Goal: Communication & Community: Answer question/provide support

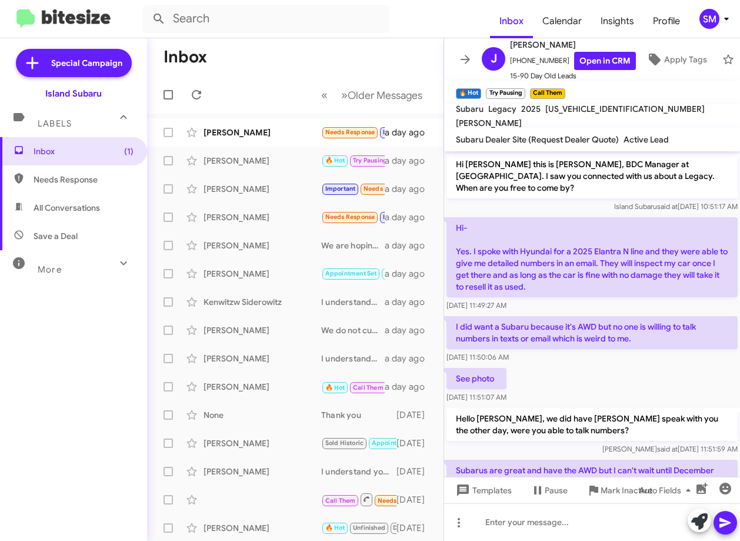
scroll to position [507, 0]
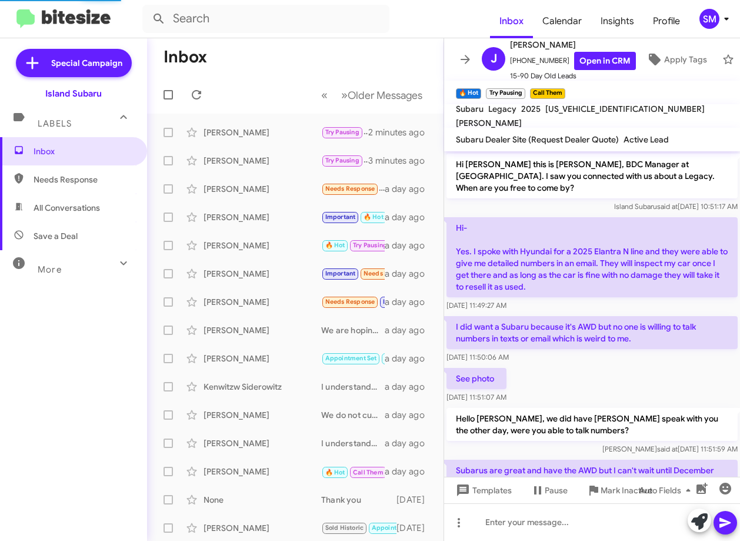
scroll to position [507, 0]
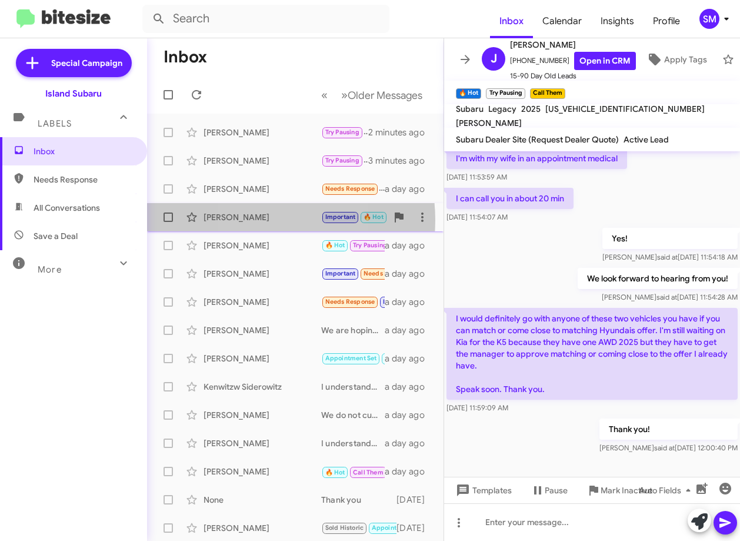
click at [250, 221] on div "[PERSON_NAME]" at bounding box center [263, 217] width 118 height 12
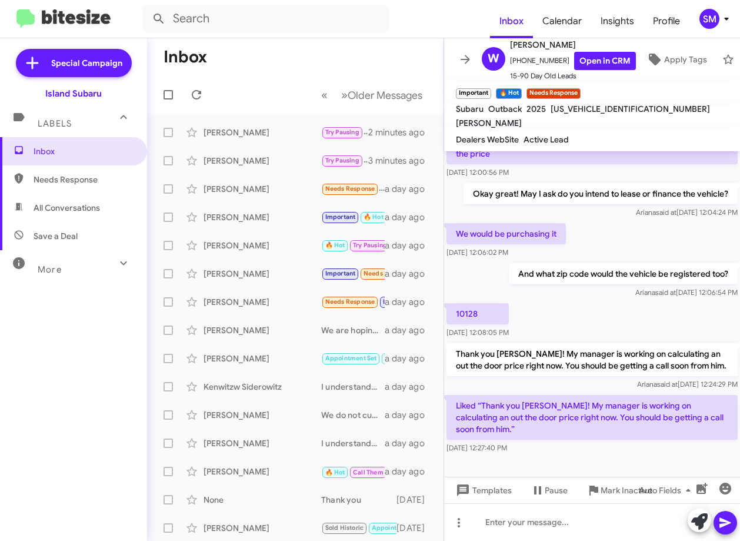
scroll to position [363, 0]
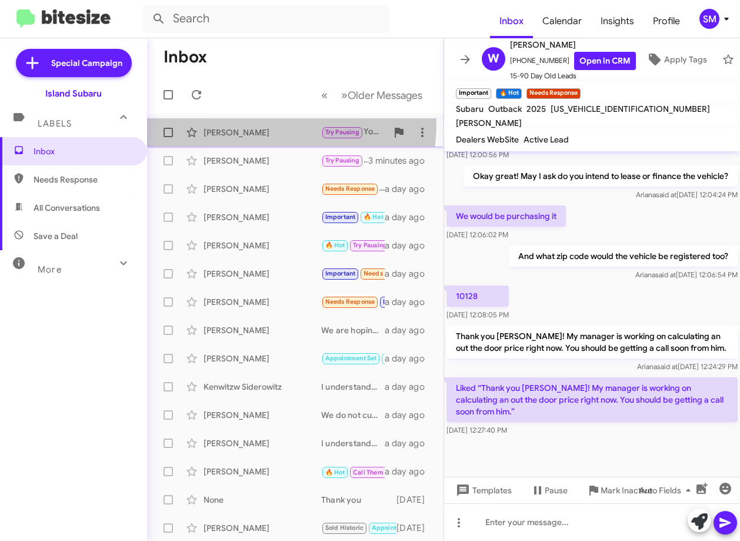
click at [247, 123] on div "[PERSON_NAME] Try Pausing Your welcome! 2 minutes ago" at bounding box center [296, 133] width 278 height 24
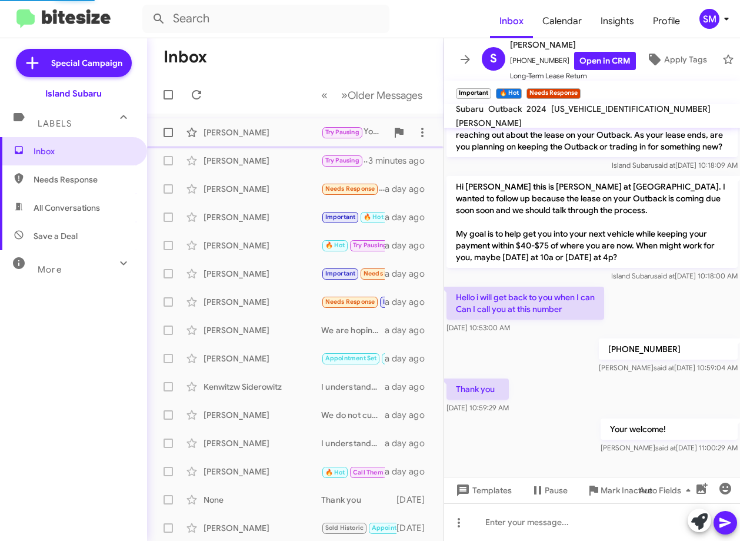
scroll to position [128, 0]
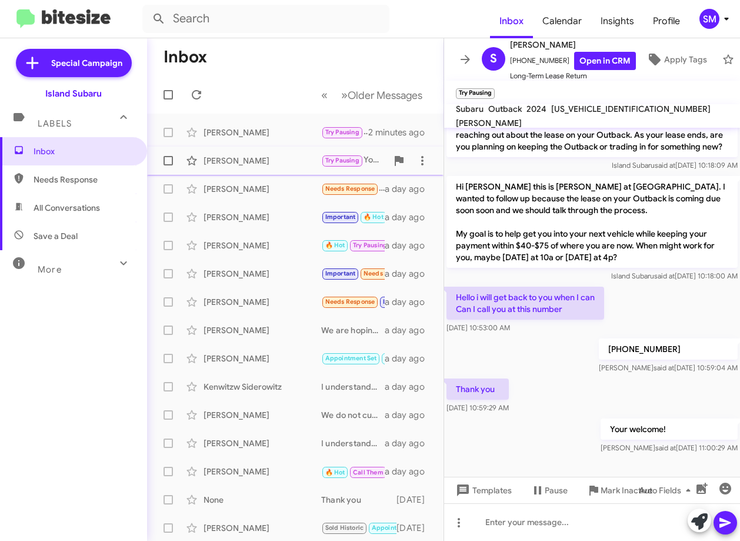
click at [258, 161] on div "[PERSON_NAME]" at bounding box center [263, 161] width 118 height 12
